Goal: Book appointment/travel/reservation

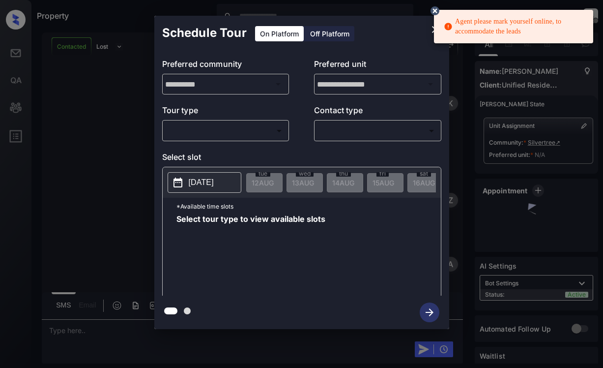
scroll to position [756, 0]
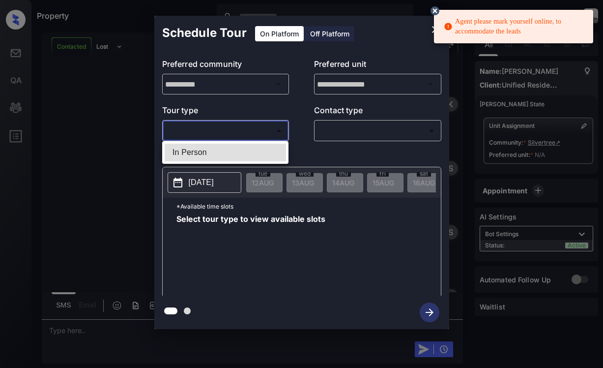
click at [245, 134] on body "Agent please mark yourself online, to accommodate the leads Property [PERSON_NA…" at bounding box center [301, 184] width 603 height 368
click at [239, 152] on li "In Person" at bounding box center [225, 153] width 121 height 18
type input "********"
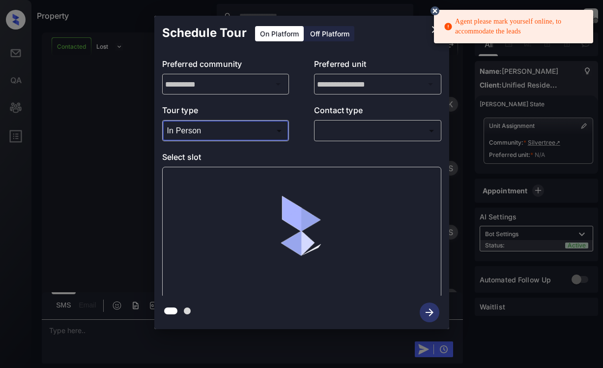
click at [432, 11] on icon at bounding box center [435, 10] width 9 height 9
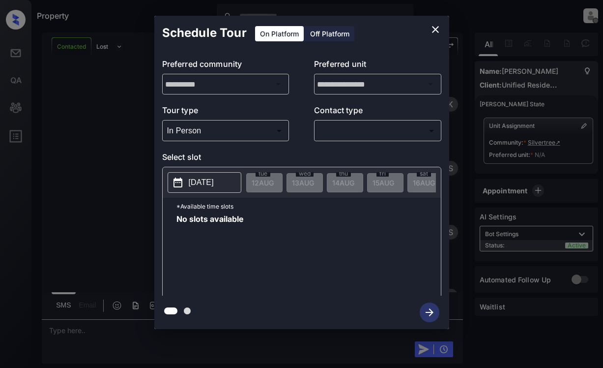
click at [214, 186] on p "[DATE]" at bounding box center [201, 183] width 25 height 12
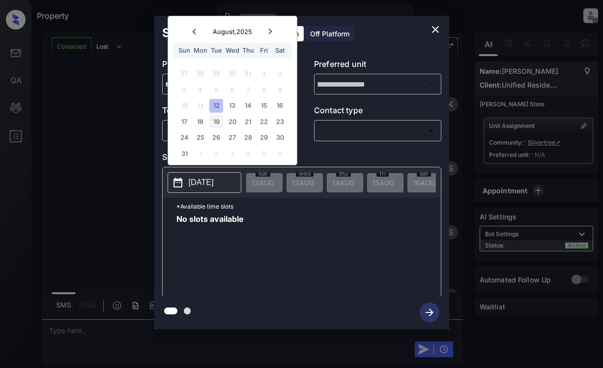
click at [214, 117] on div "19" at bounding box center [215, 121] width 13 height 13
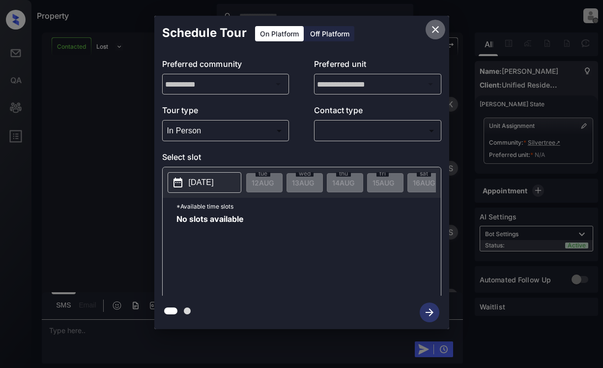
click at [434, 33] on icon "close" at bounding box center [436, 30] width 12 height 12
